Goal: Check status

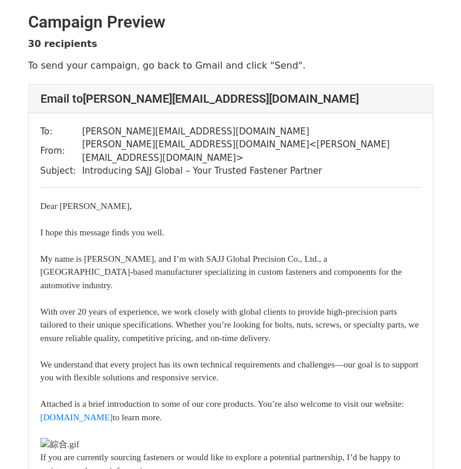
click at [213, 35] on div "Campaign Preview" at bounding box center [230, 19] width 423 height 36
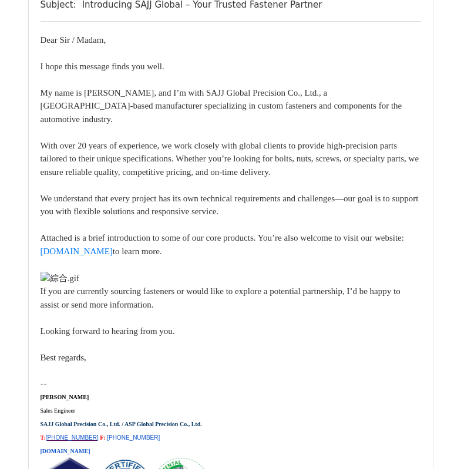
scroll to position [7811, 0]
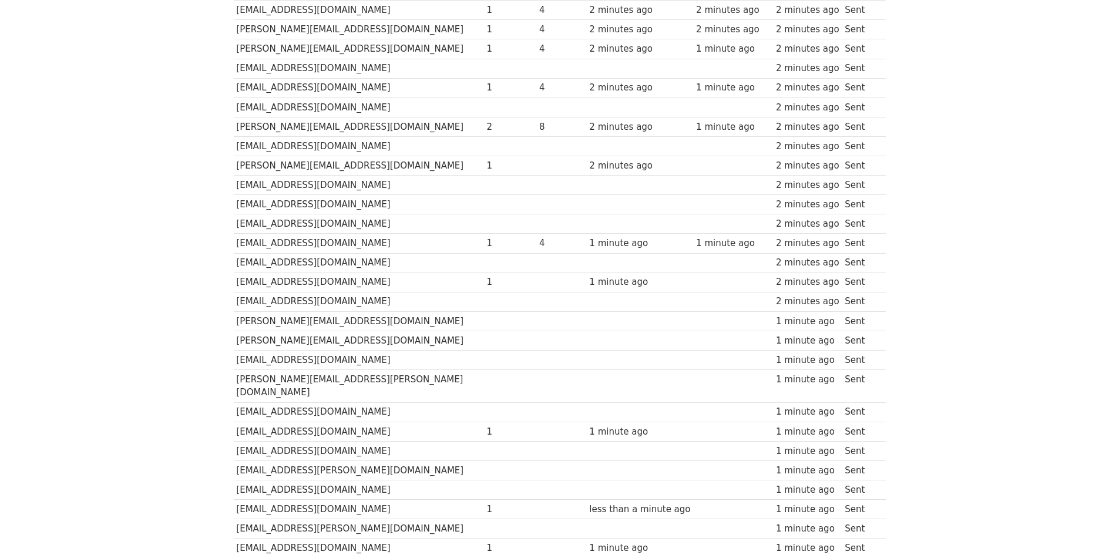
scroll to position [235, 0]
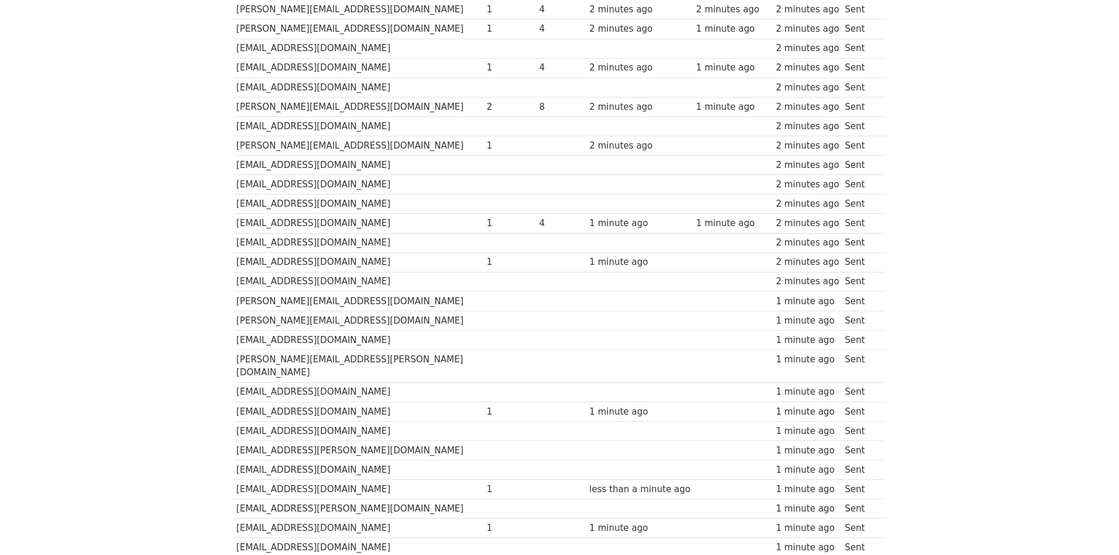
click at [587, 119] on td at bounding box center [640, 125] width 107 height 19
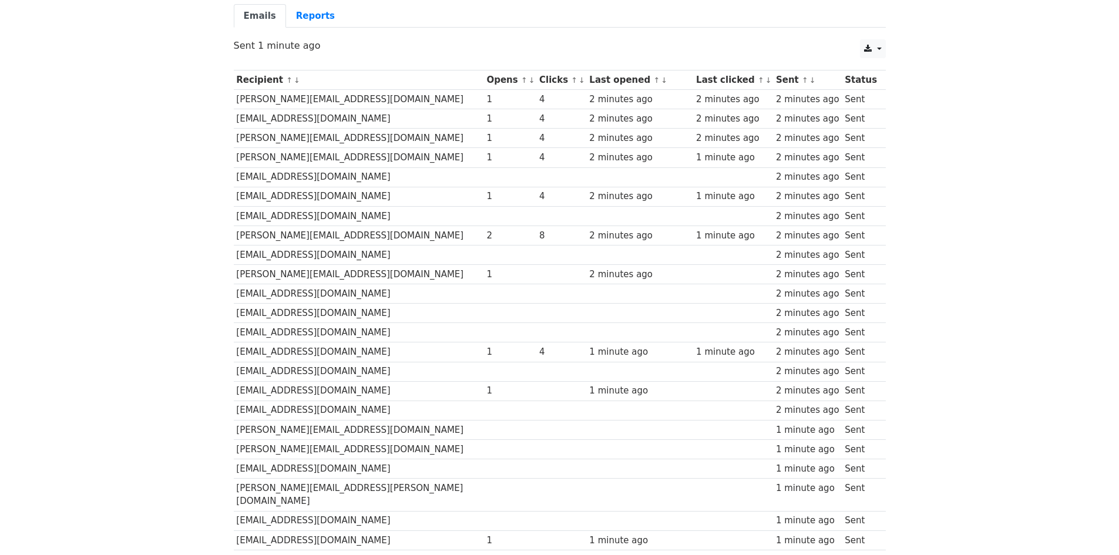
scroll to position [93, 0]
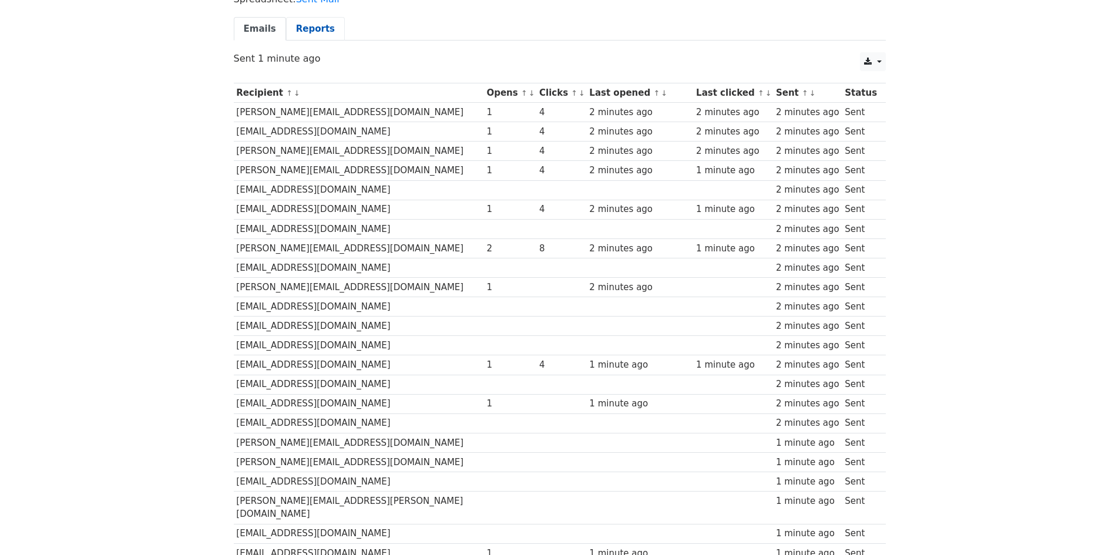
click at [298, 30] on link "Reports" at bounding box center [315, 29] width 59 height 24
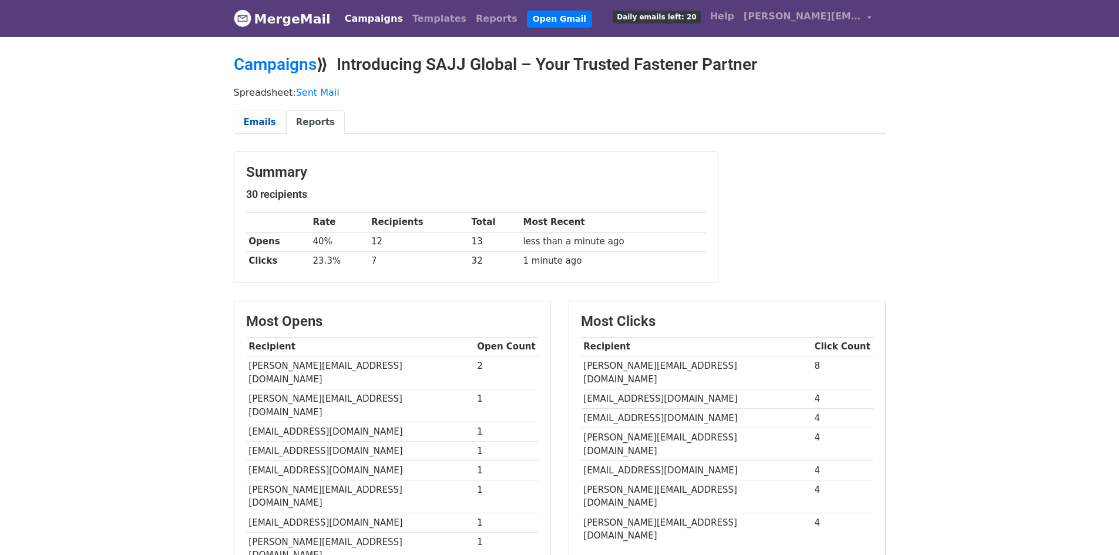
click at [254, 122] on link "Emails" at bounding box center [260, 122] width 52 height 24
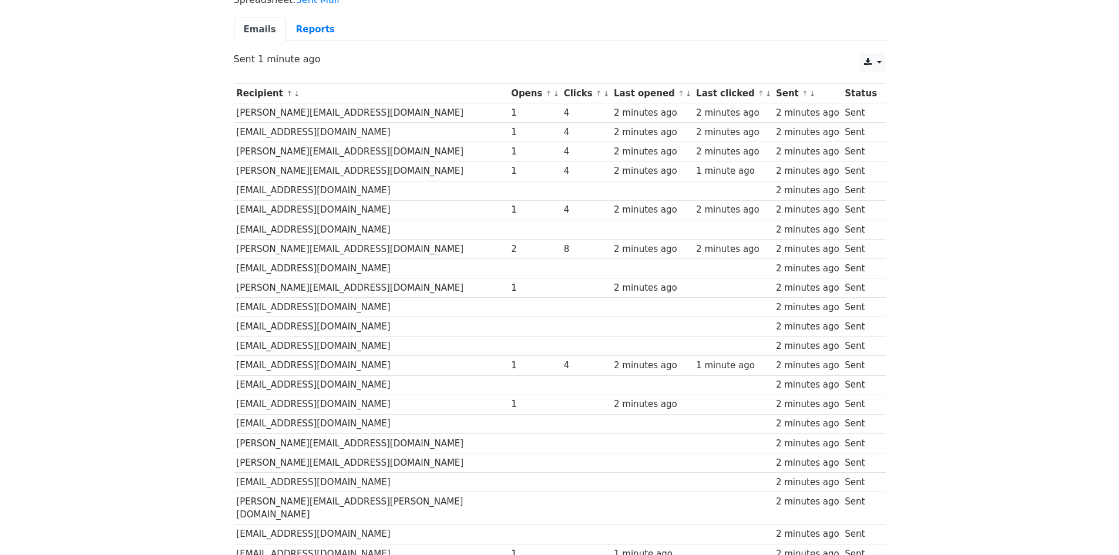
scroll to position [235, 0]
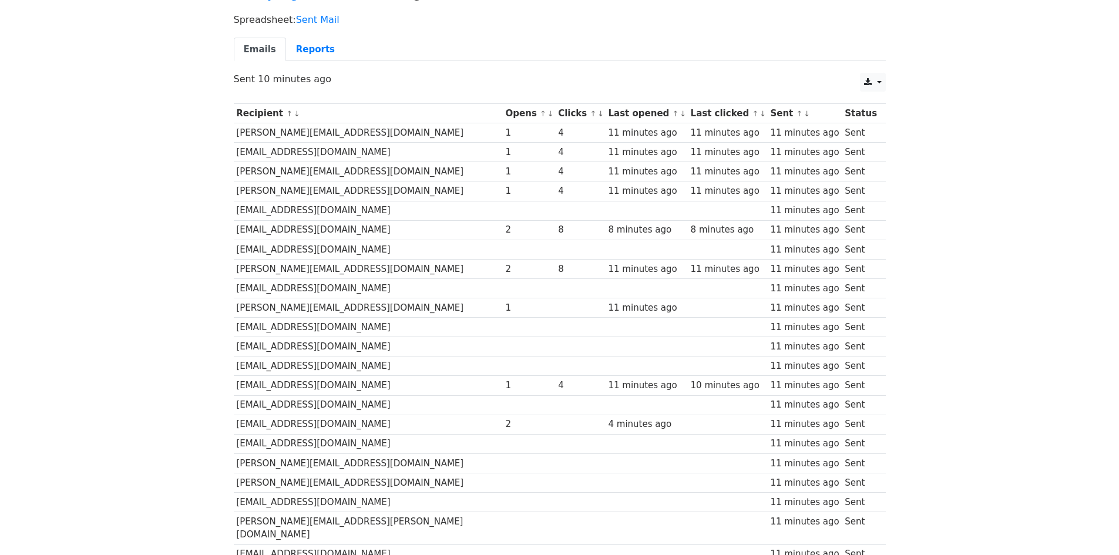
scroll to position [176, 0]
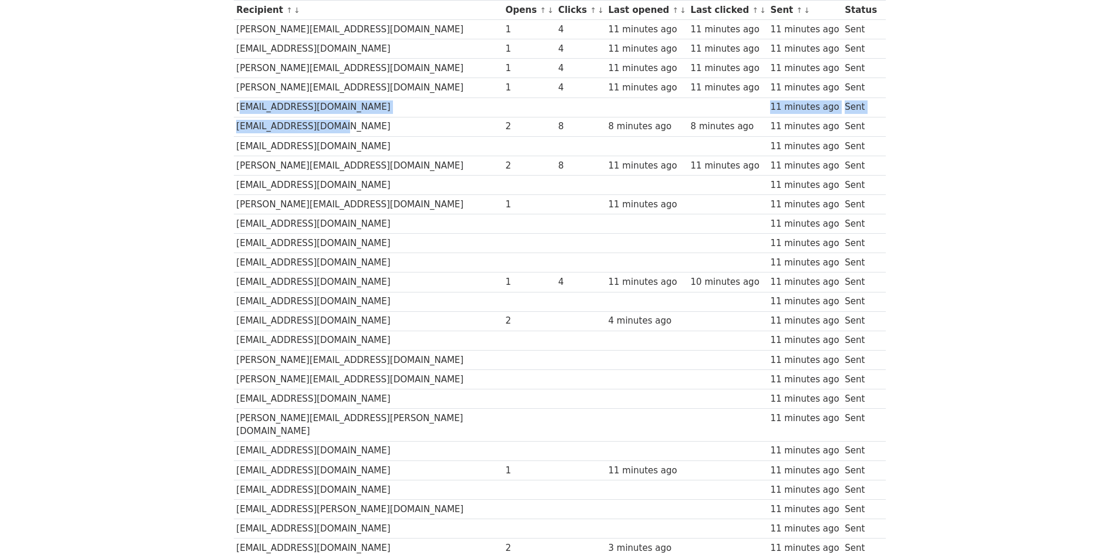
drag, startPoint x: 237, startPoint y: 108, endPoint x: 332, endPoint y: 135, distance: 99.5
click at [332, 135] on tbody "Recipient ↑ ↓ Opens ↑ ↓ Clicks ↑ ↓ Last opened ↑ ↓ Last clicked ↑ ↓ Sent ↑ ↓ St…" at bounding box center [560, 309] width 652 height 616
click at [341, 55] on td "[EMAIL_ADDRESS][DOMAIN_NAME]" at bounding box center [368, 48] width 269 height 19
drag, startPoint x: 335, startPoint y: 48, endPoint x: 351, endPoint y: 53, distance: 16.5
click at [351, 53] on td "[EMAIL_ADDRESS][DOMAIN_NAME]" at bounding box center [368, 48] width 269 height 19
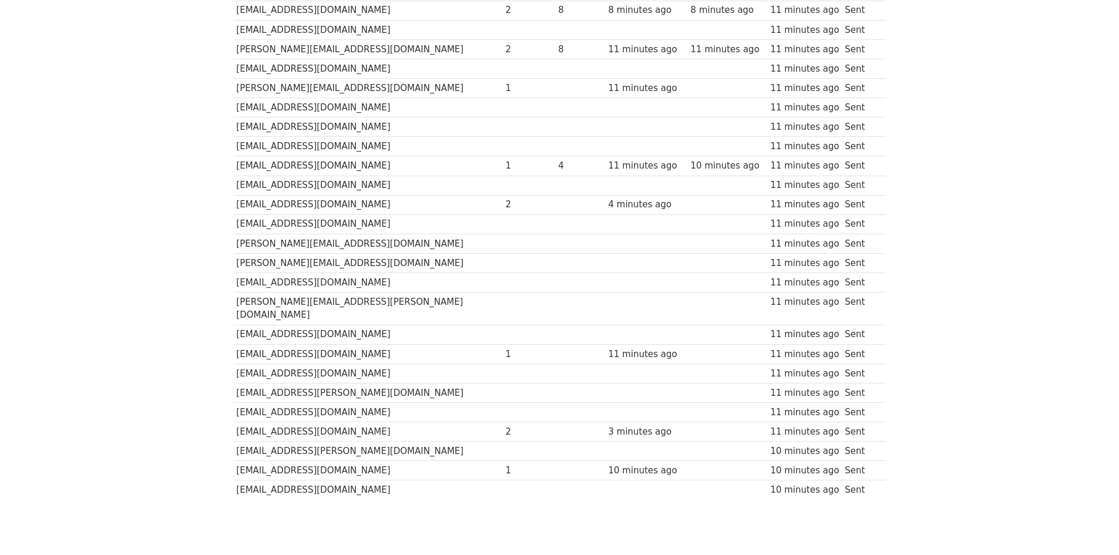
scroll to position [294, 0]
drag, startPoint x: 275, startPoint y: 433, endPoint x: 321, endPoint y: 433, distance: 45.2
click at [321, 440] on td "[EMAIL_ADDRESS][PERSON_NAME][DOMAIN_NAME]" at bounding box center [368, 449] width 269 height 19
drag, startPoint x: 251, startPoint y: 418, endPoint x: 288, endPoint y: 436, distance: 41.2
click at [290, 424] on td "[EMAIL_ADDRESS][DOMAIN_NAME]" at bounding box center [368, 430] width 269 height 19
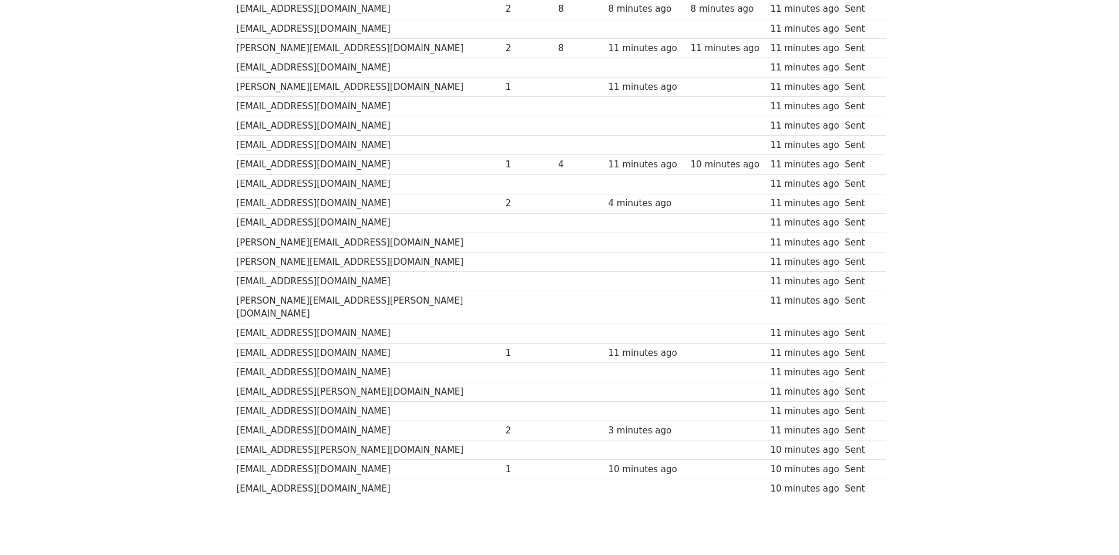
click at [280, 460] on td "[EMAIL_ADDRESS][DOMAIN_NAME]" at bounding box center [368, 469] width 269 height 19
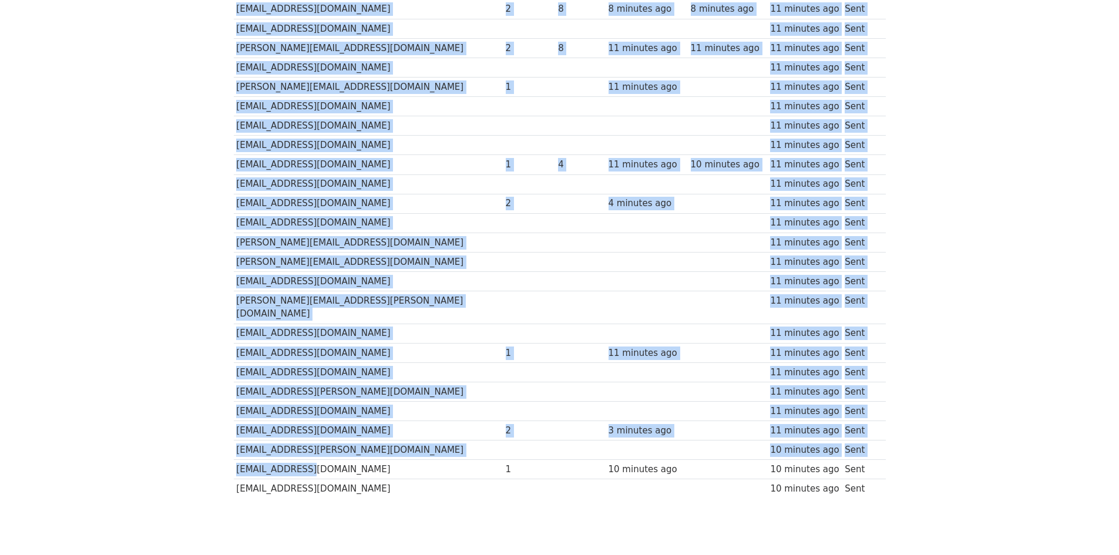
drag, startPoint x: 221, startPoint y: 448, endPoint x: 306, endPoint y: 450, distance: 85.2
click at [306, 450] on body "MergeMail Campaigns Templates Reports Open Gmail Daily emails left: 20 Help joa…" at bounding box center [559, 130] width 1119 height 849
click at [305, 460] on td "[EMAIL_ADDRESS][DOMAIN_NAME]" at bounding box center [368, 469] width 269 height 19
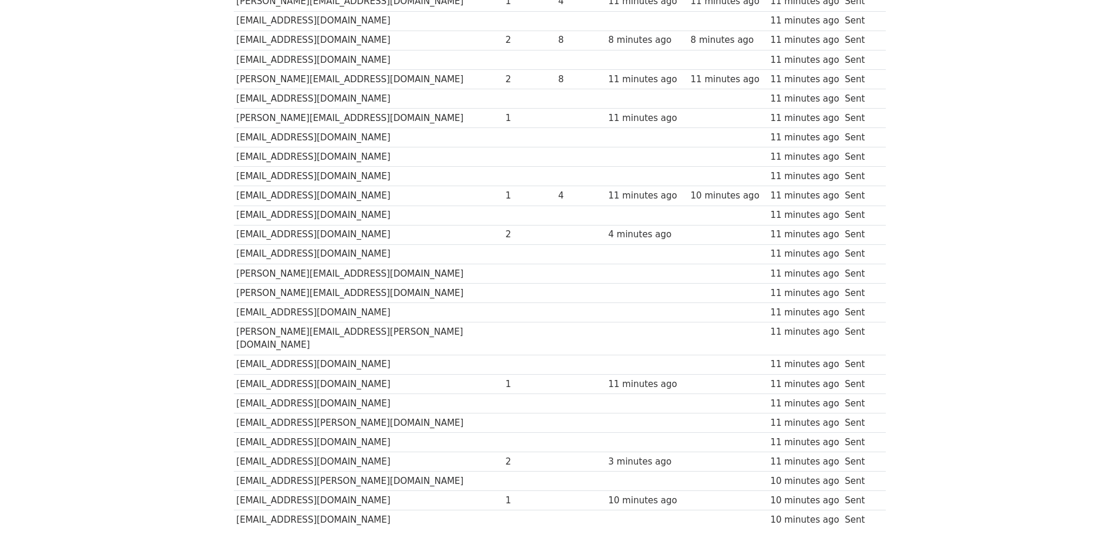
scroll to position [235, 0]
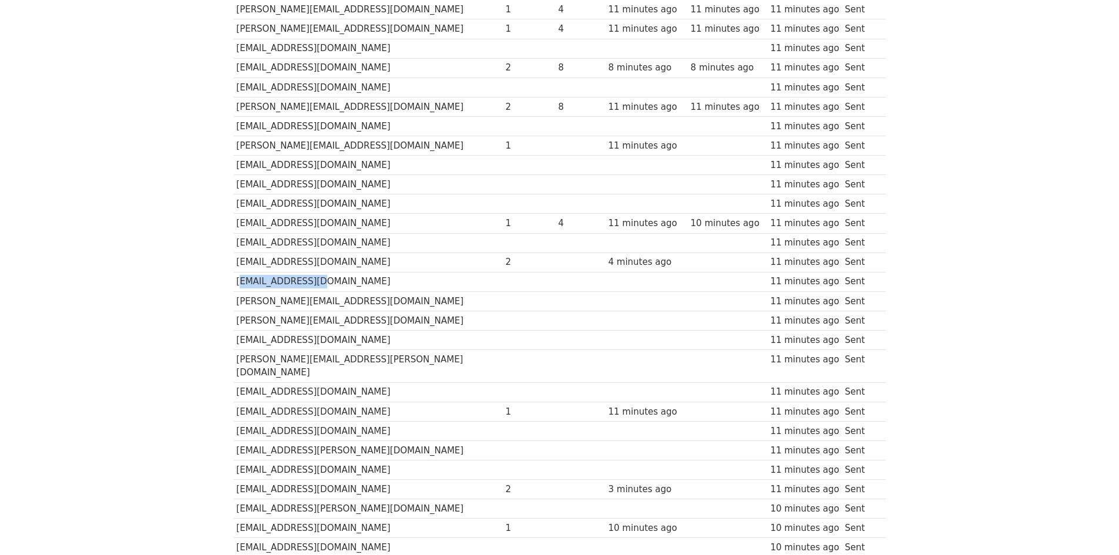
drag, startPoint x: 251, startPoint y: 284, endPoint x: 318, endPoint y: 289, distance: 66.6
click at [318, 289] on td "contact@lfa08.fr" at bounding box center [368, 281] width 269 height 19
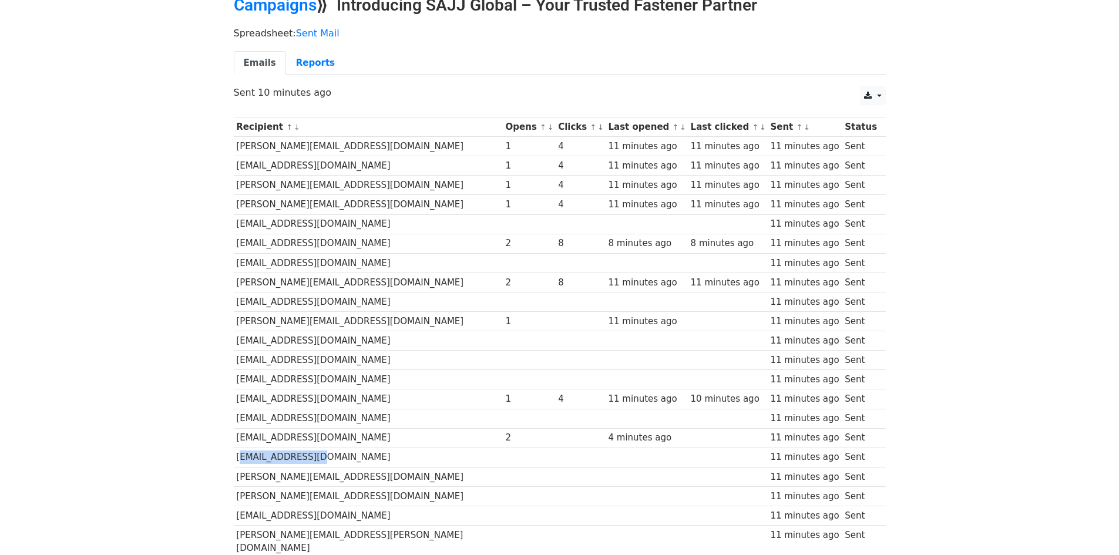
scroll to position [59, 0]
click at [304, 61] on link "Reports" at bounding box center [315, 64] width 59 height 24
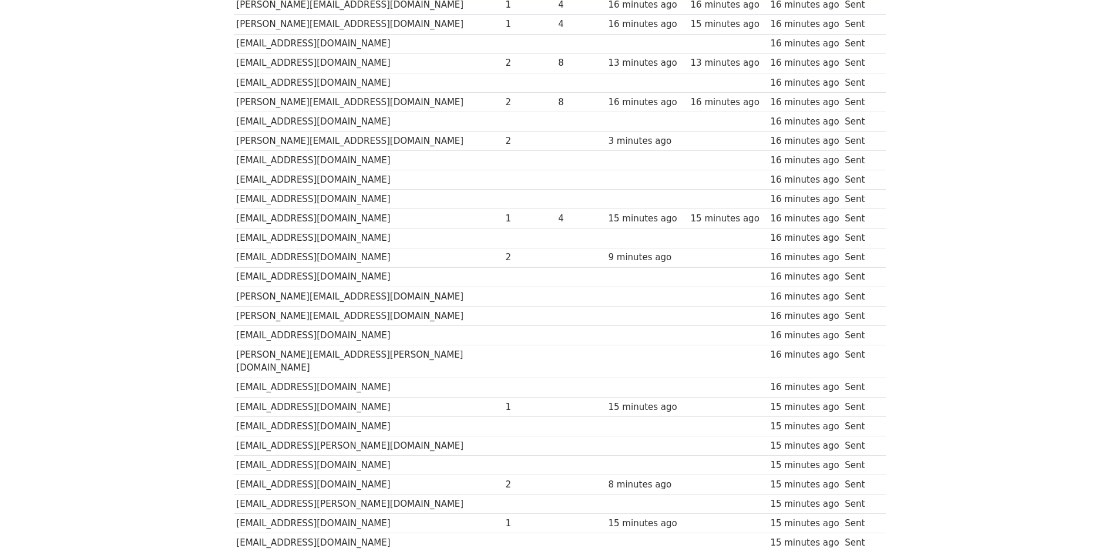
scroll to position [117, 0]
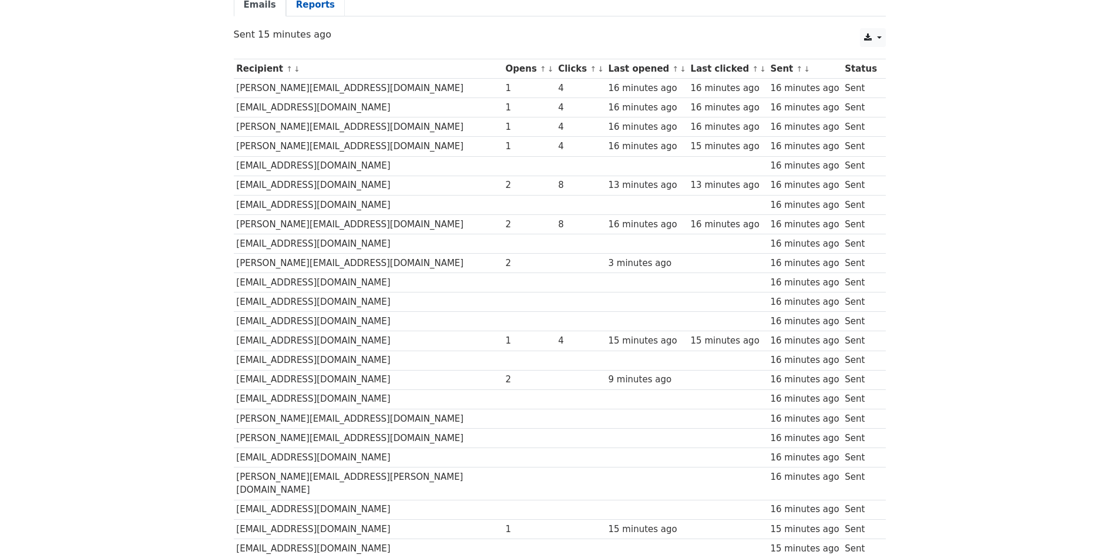
click at [297, 12] on link "Reports" at bounding box center [315, 5] width 59 height 24
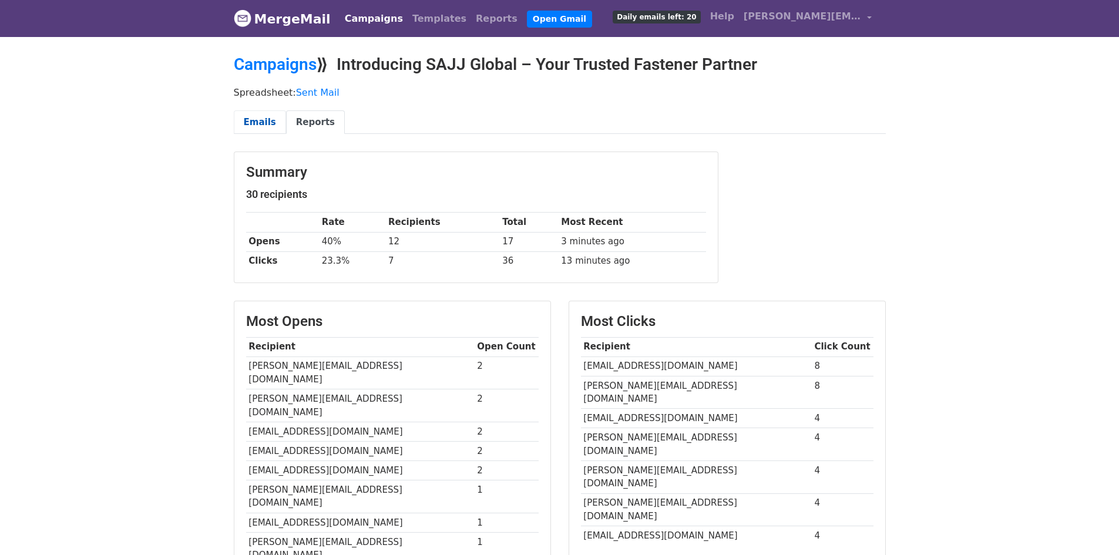
click at [249, 125] on link "Emails" at bounding box center [260, 122] width 52 height 24
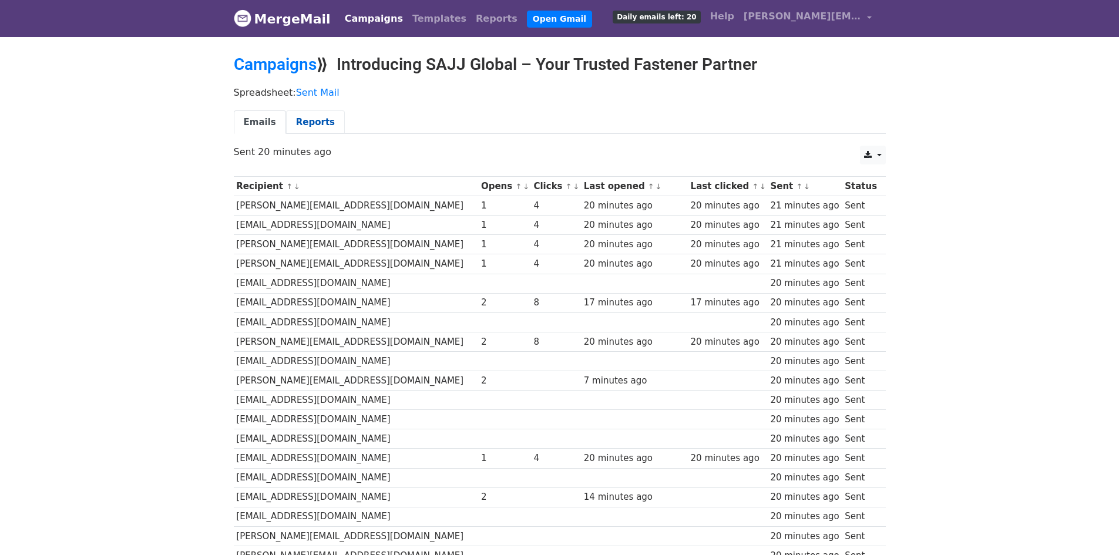
click at [309, 126] on link "Reports" at bounding box center [315, 122] width 59 height 24
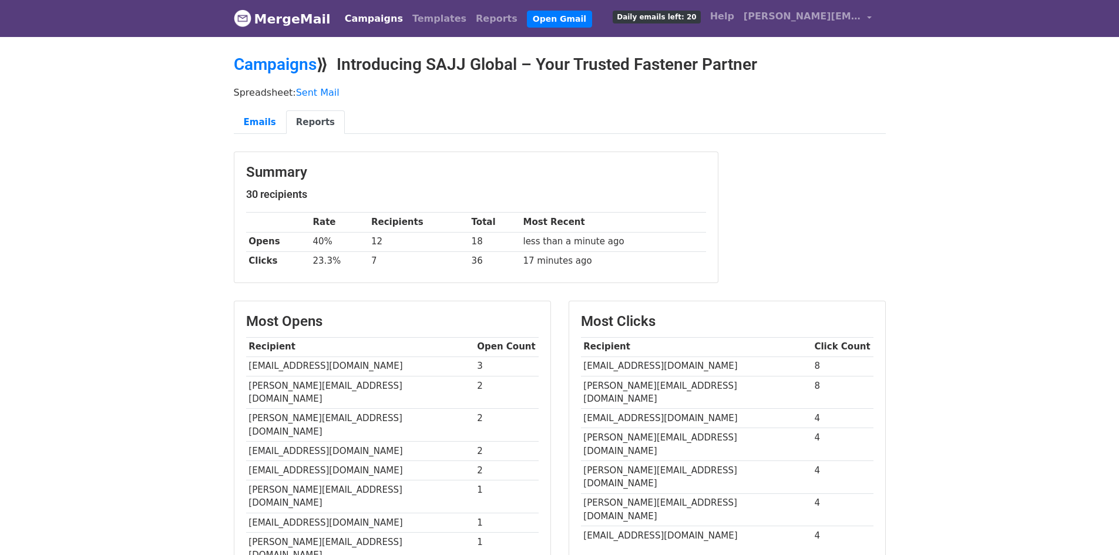
click at [308, 22] on link "MergeMail" at bounding box center [282, 18] width 97 height 25
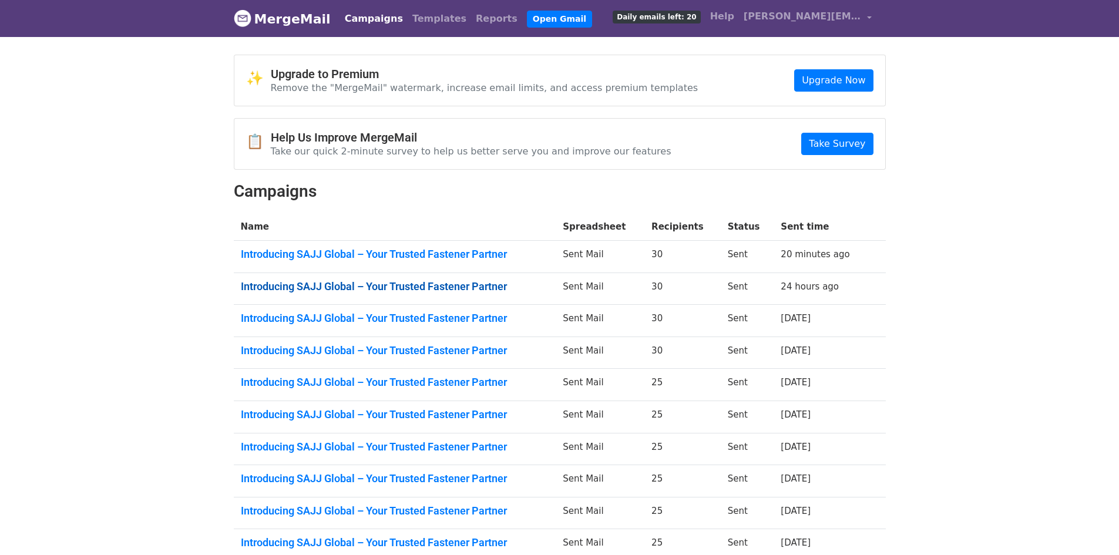
click at [416, 280] on link "Introducing SAJJ Global – Your Trusted Fastener Partner" at bounding box center [395, 286] width 308 height 13
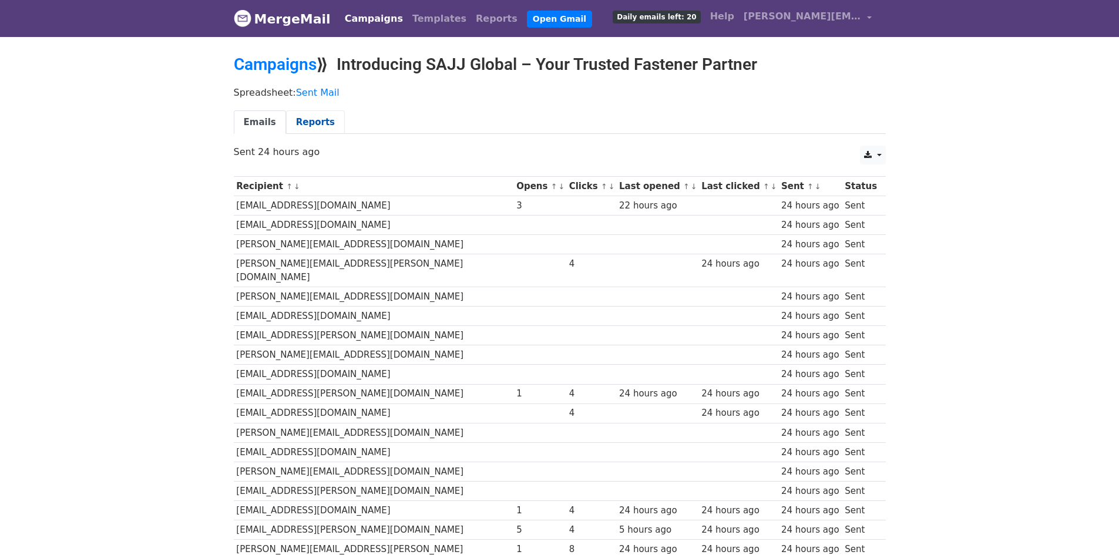
click at [323, 120] on link "Reports" at bounding box center [315, 122] width 59 height 24
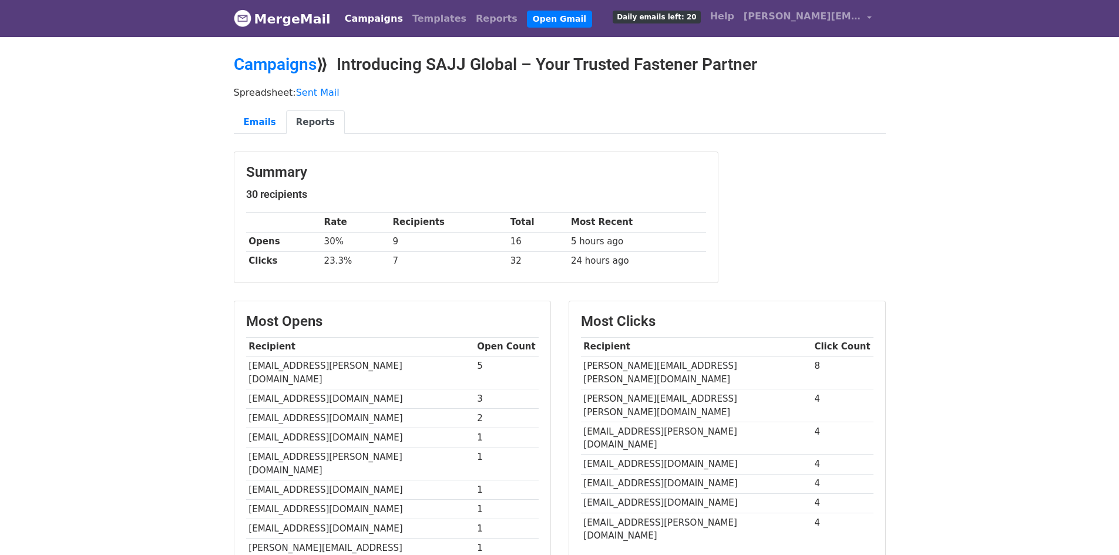
click at [312, 21] on link "MergeMail" at bounding box center [282, 18] width 97 height 25
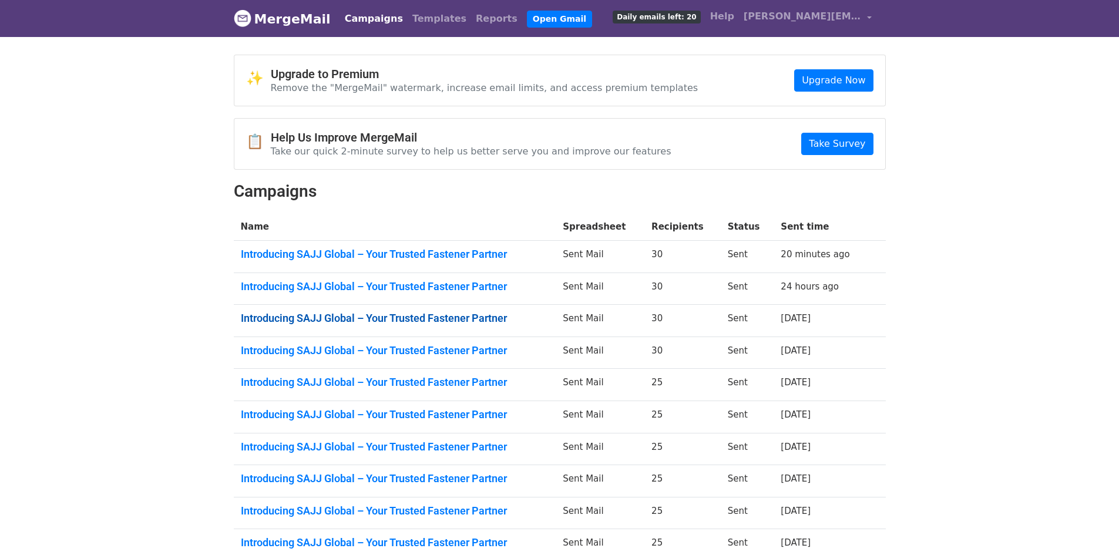
click at [424, 322] on link "Introducing SAJJ Global – Your Trusted Fastener Partner" at bounding box center [395, 318] width 308 height 13
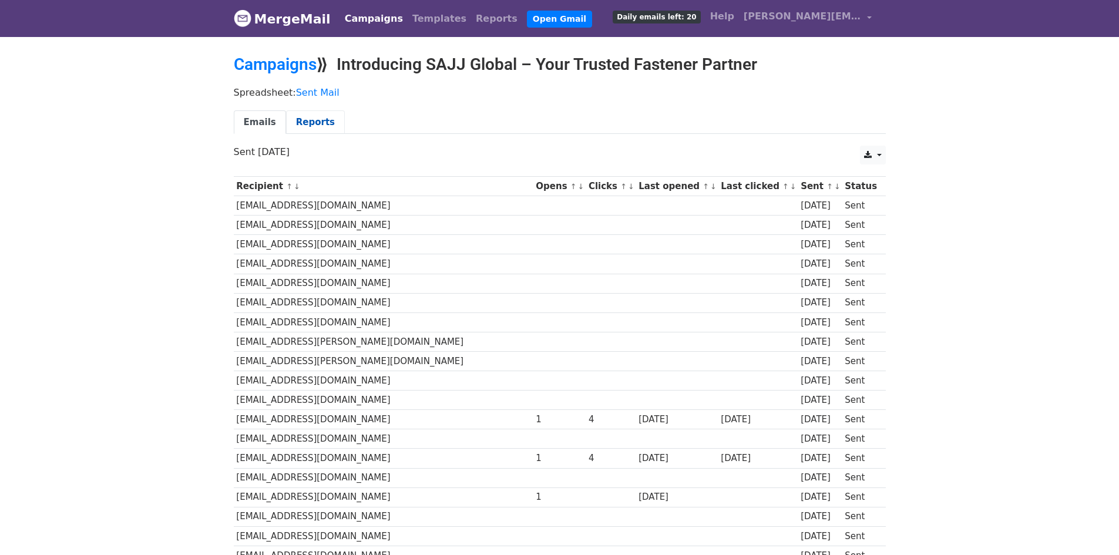
click at [317, 123] on link "Reports" at bounding box center [315, 122] width 59 height 24
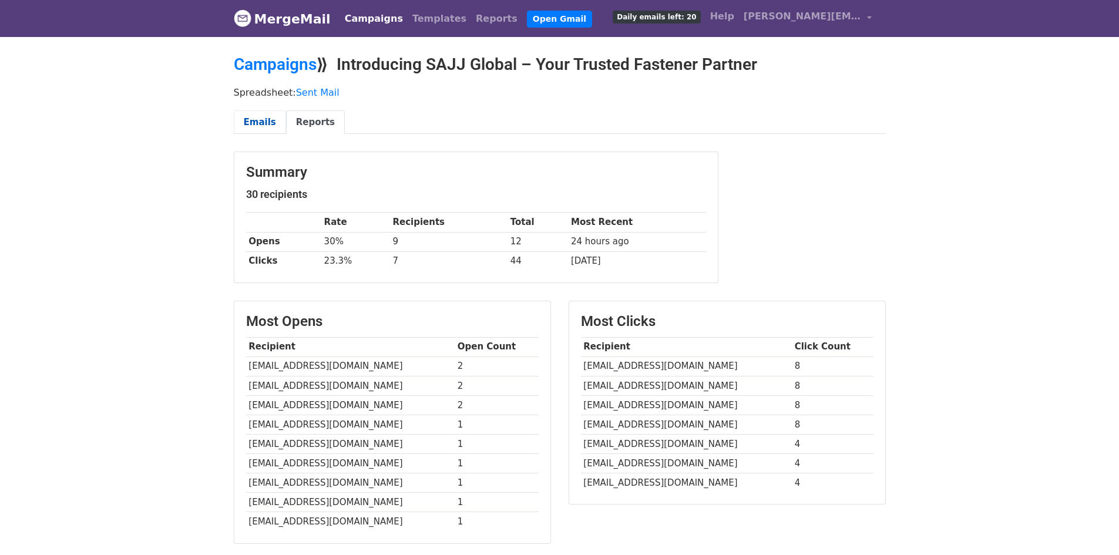
click at [249, 124] on link "Emails" at bounding box center [260, 122] width 52 height 24
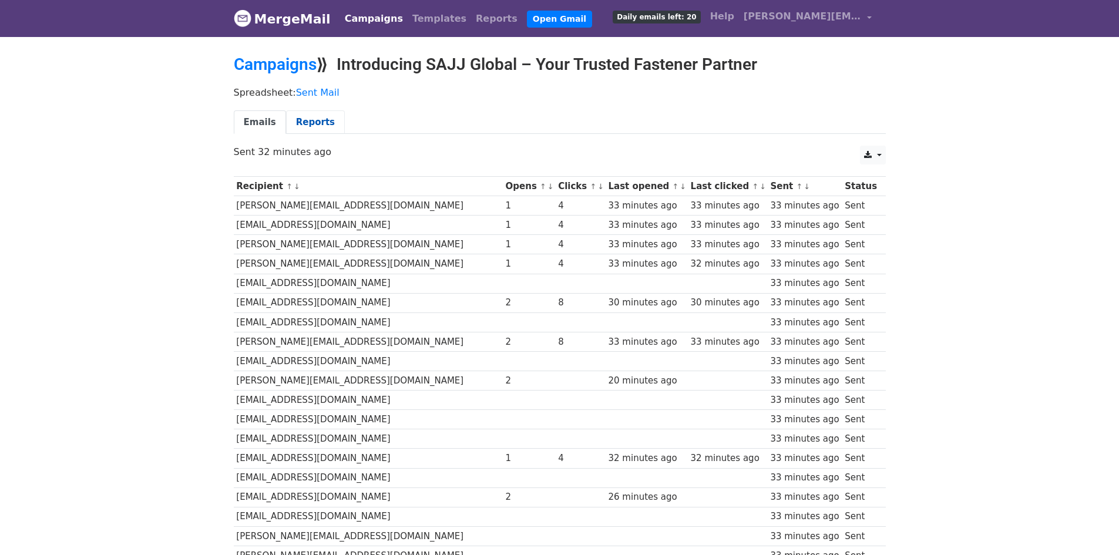
click at [301, 132] on link "Reports" at bounding box center [315, 122] width 59 height 24
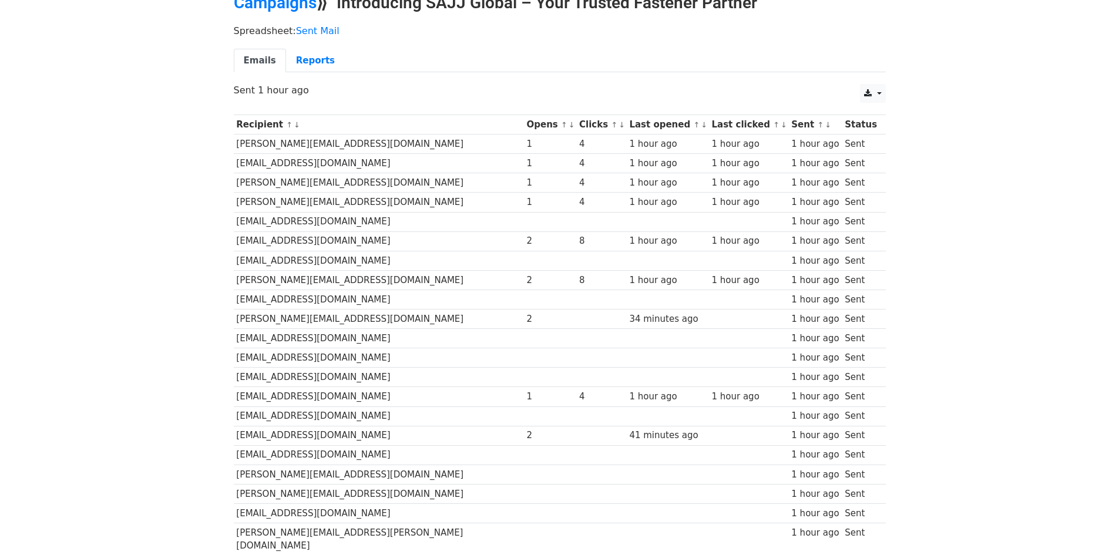
scroll to position [59, 0]
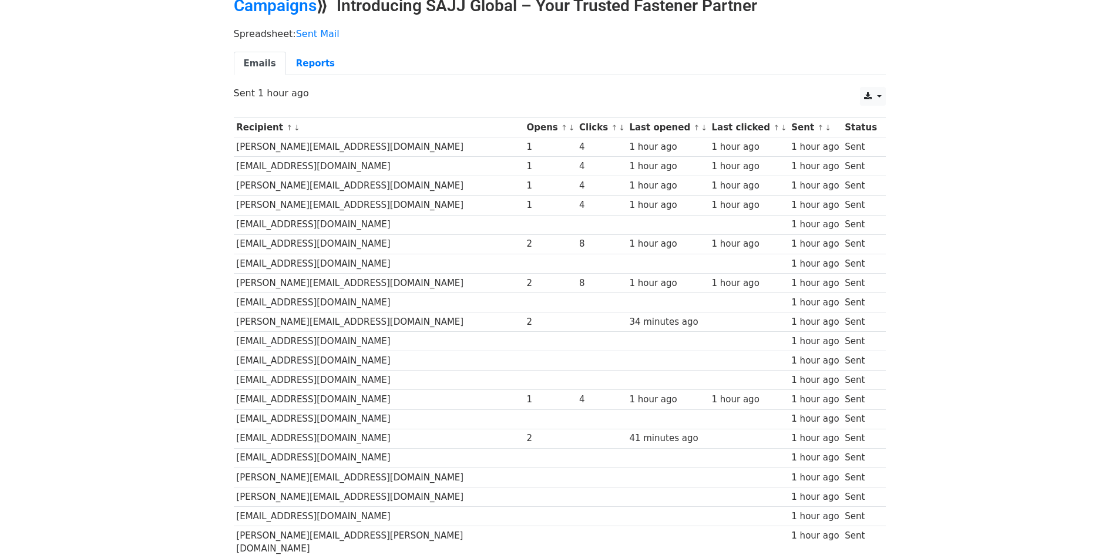
click at [327, 78] on div "Emails Reports" at bounding box center [560, 67] width 670 height 30
click at [304, 66] on link "Reports" at bounding box center [315, 64] width 59 height 24
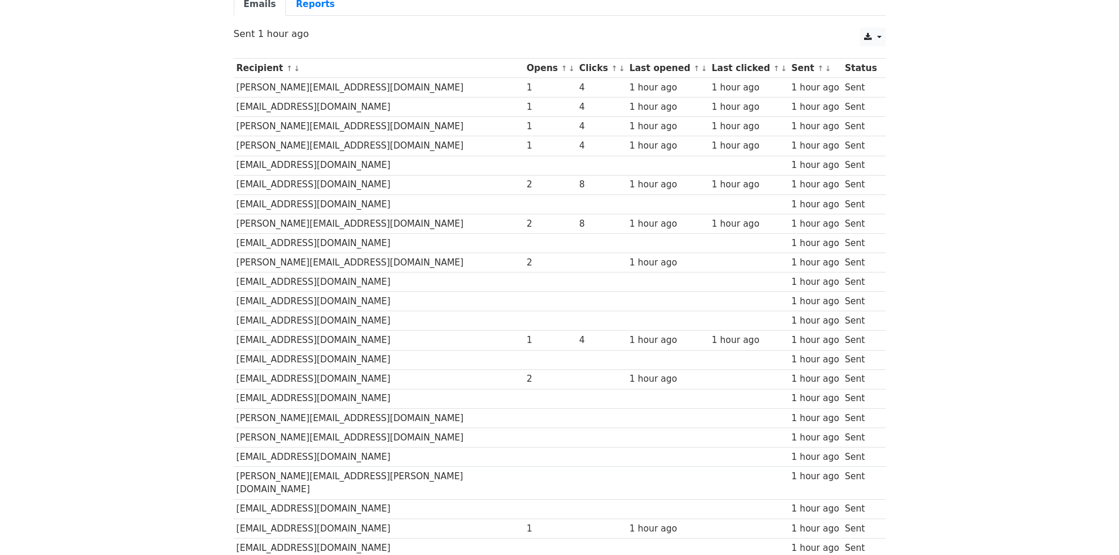
scroll to position [117, 0]
click at [307, 5] on link "Reports" at bounding box center [315, 5] width 59 height 24
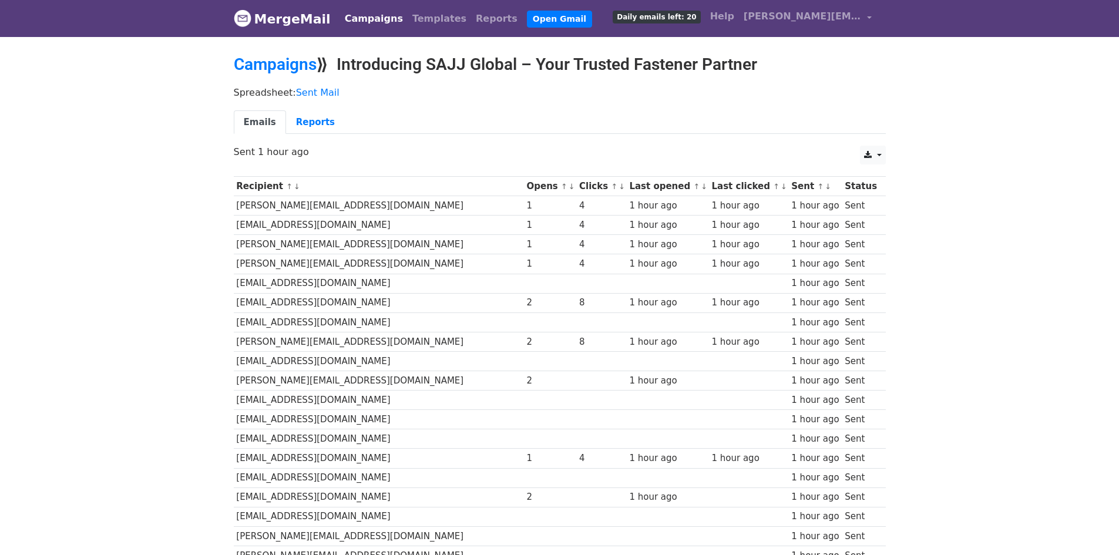
click at [899, 374] on body "MergeMail Campaigns Templates Reports Open Gmail Daily emails left: 20 Help [PE…" at bounding box center [559, 424] width 1119 height 849
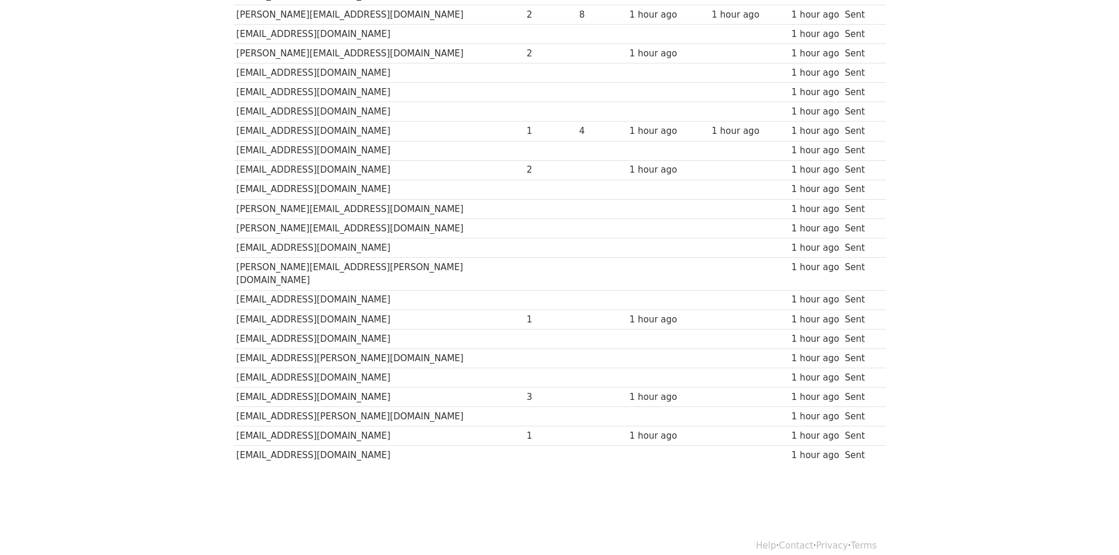
scroll to position [328, 0]
